Goal: Transaction & Acquisition: Purchase product/service

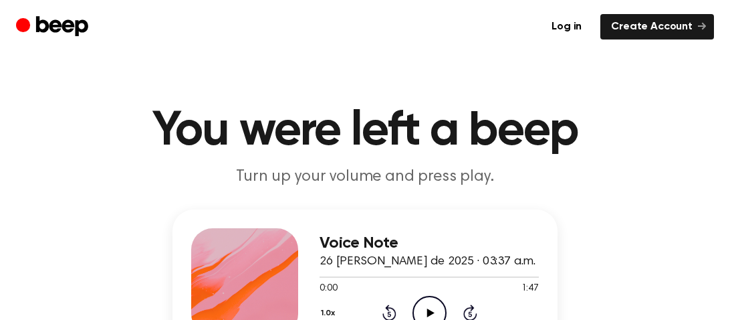
click at [429, 308] on icon "Play Audio" at bounding box center [430, 313] width 34 height 34
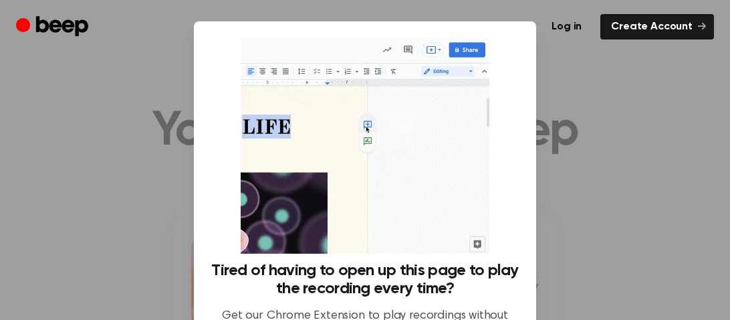
click at [571, 297] on div at bounding box center [365, 160] width 730 height 320
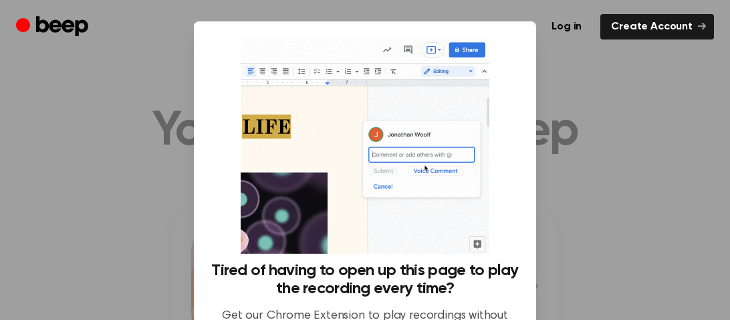
click at [358, 215] on img at bounding box center [365, 145] width 248 height 216
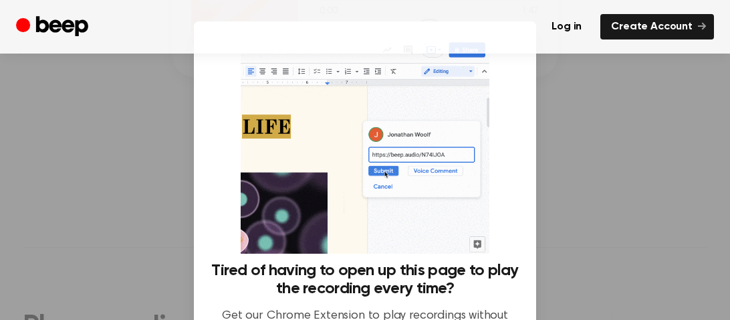
scroll to position [310, 0]
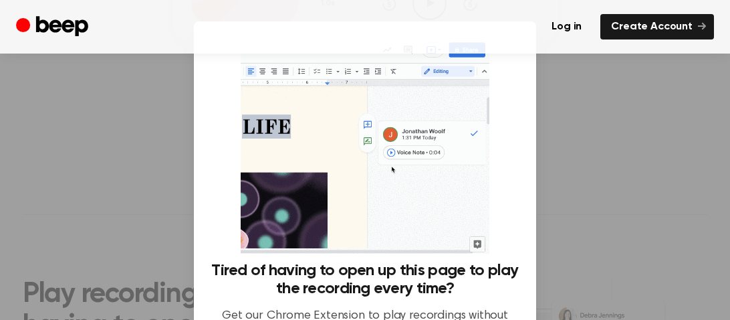
click at [384, 302] on div "Tired of having to open up this page to play the recording every time? Get our …" at bounding box center [365, 312] width 310 height 103
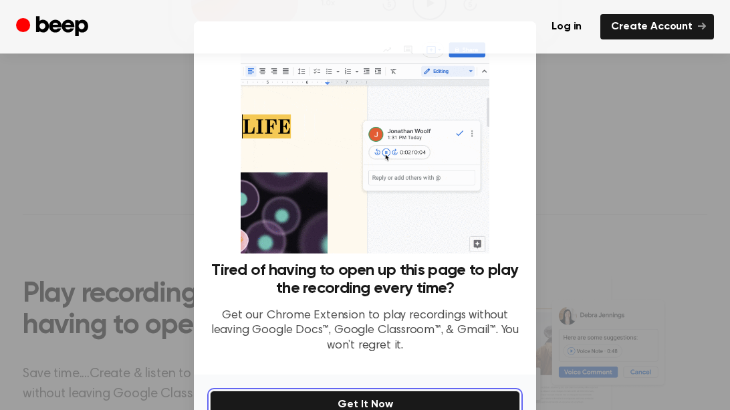
click at [359, 319] on button "Get It Now" at bounding box center [365, 404] width 310 height 28
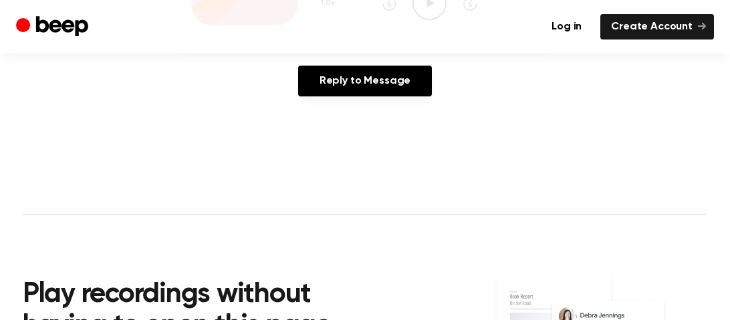
click at [584, 127] on main "You were left a beep Turn up your volume and press play. Voice Note 26 [PERSON_…" at bounding box center [365, 102] width 730 height 824
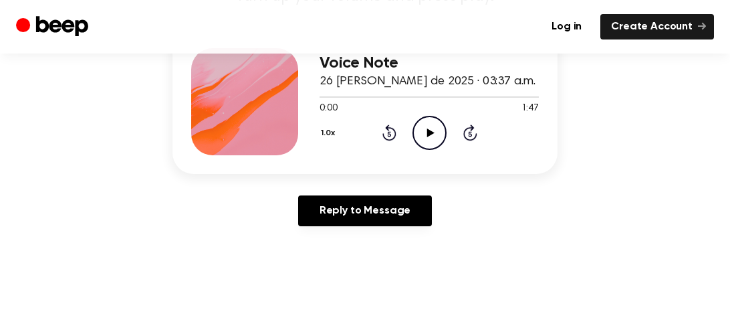
scroll to position [179, 0]
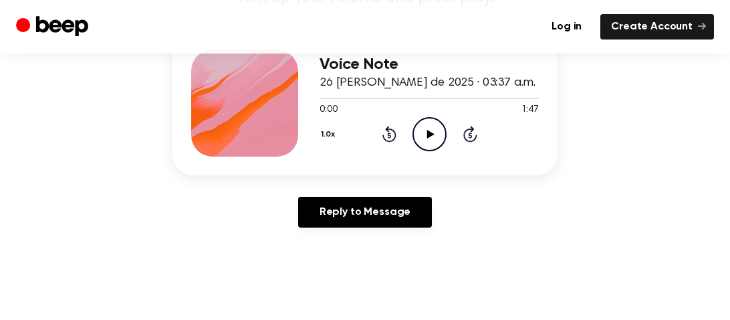
click at [436, 125] on icon "Play Audio" at bounding box center [430, 134] width 34 height 34
